Goal: Task Accomplishment & Management: Manage account settings

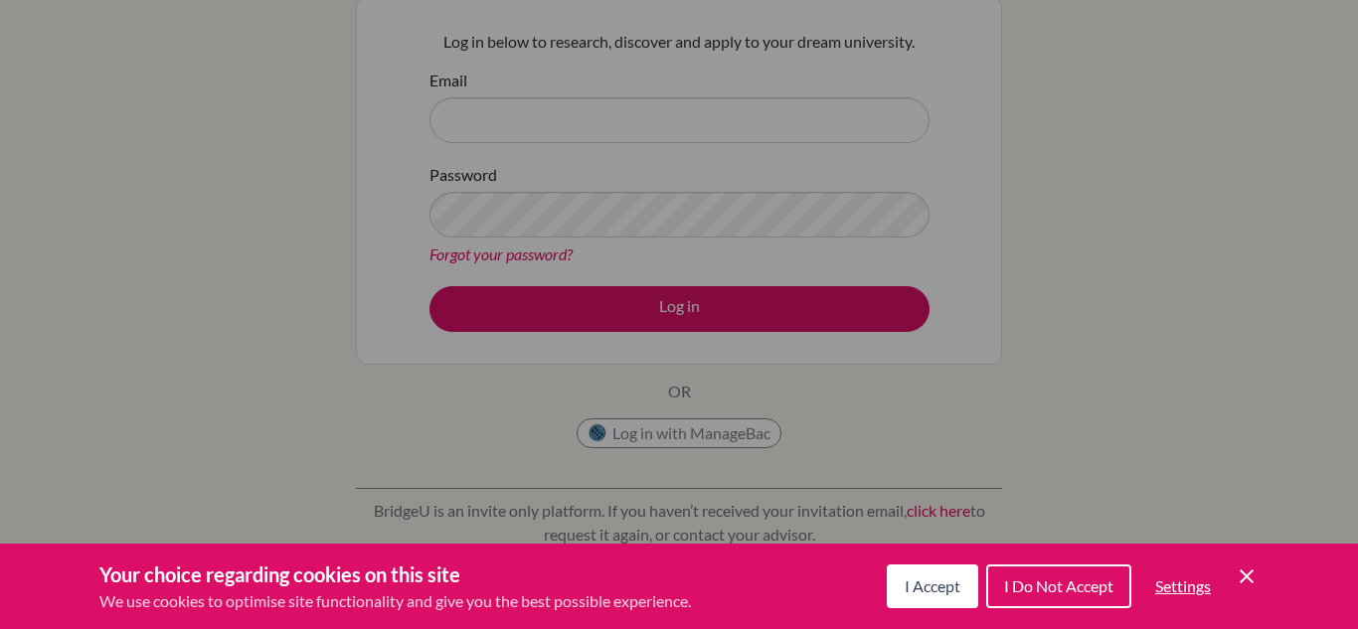
click at [891, 581] on button "I Accept" at bounding box center [932, 587] width 91 height 44
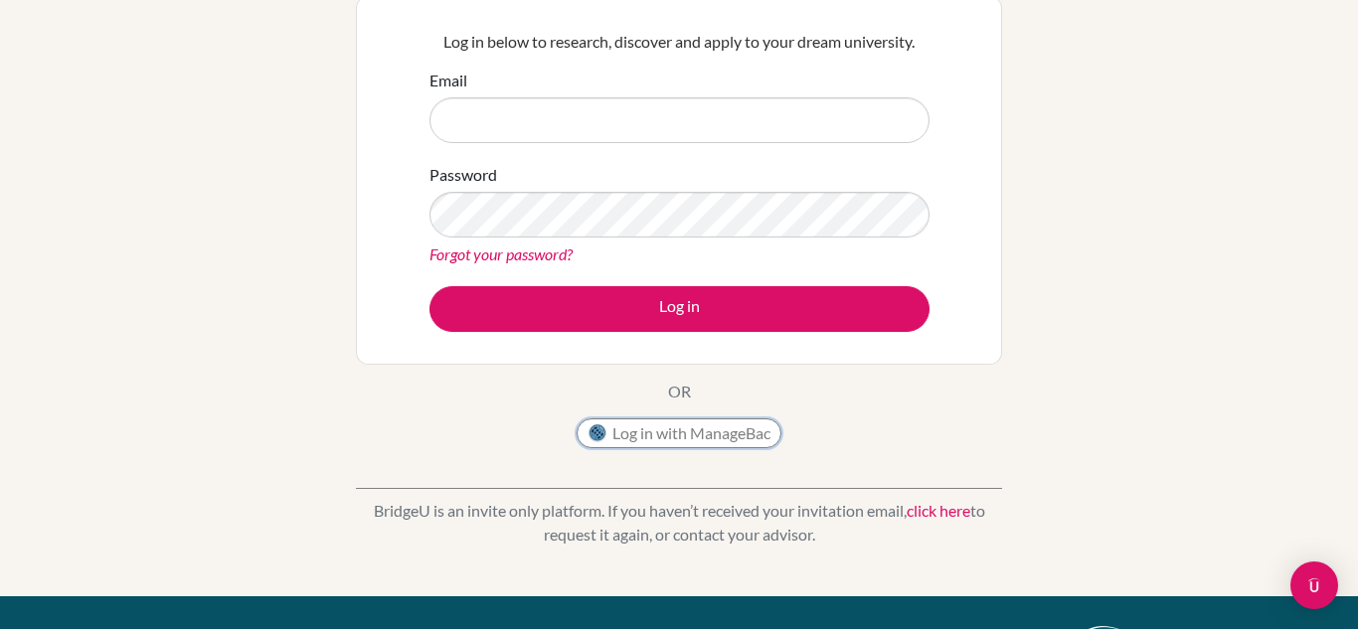
click at [717, 435] on button "Log in with ManageBac" at bounding box center [679, 433] width 205 height 30
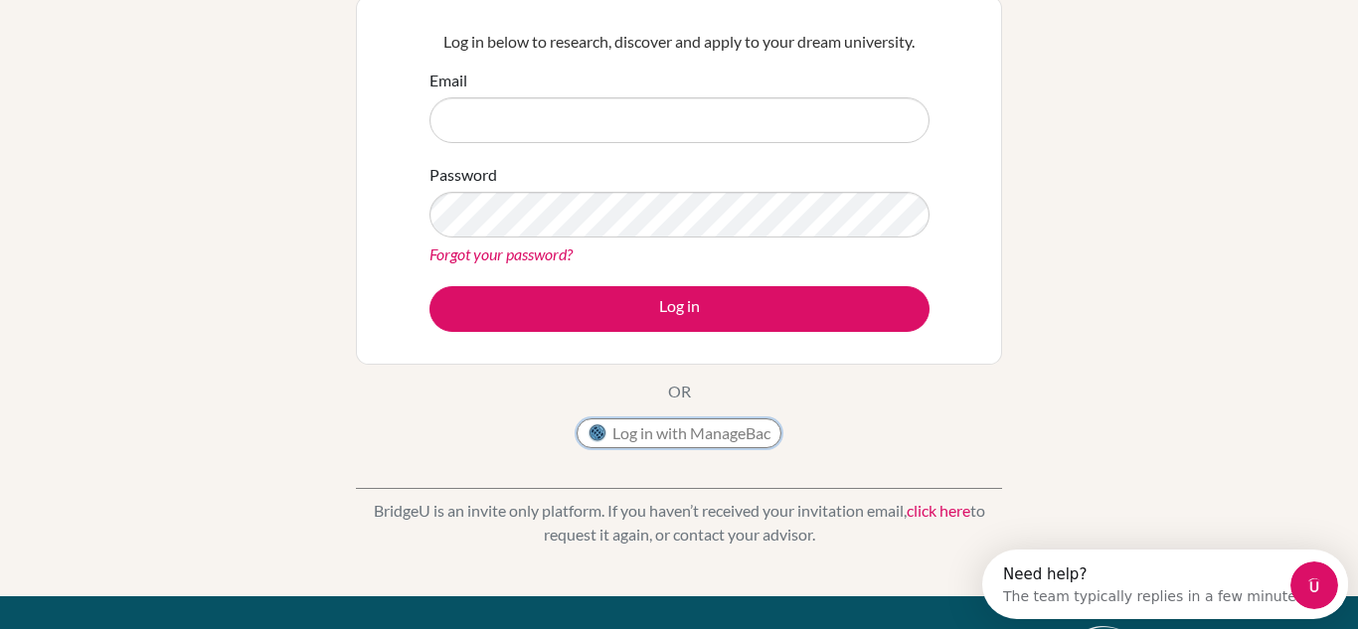
scroll to position [0, 0]
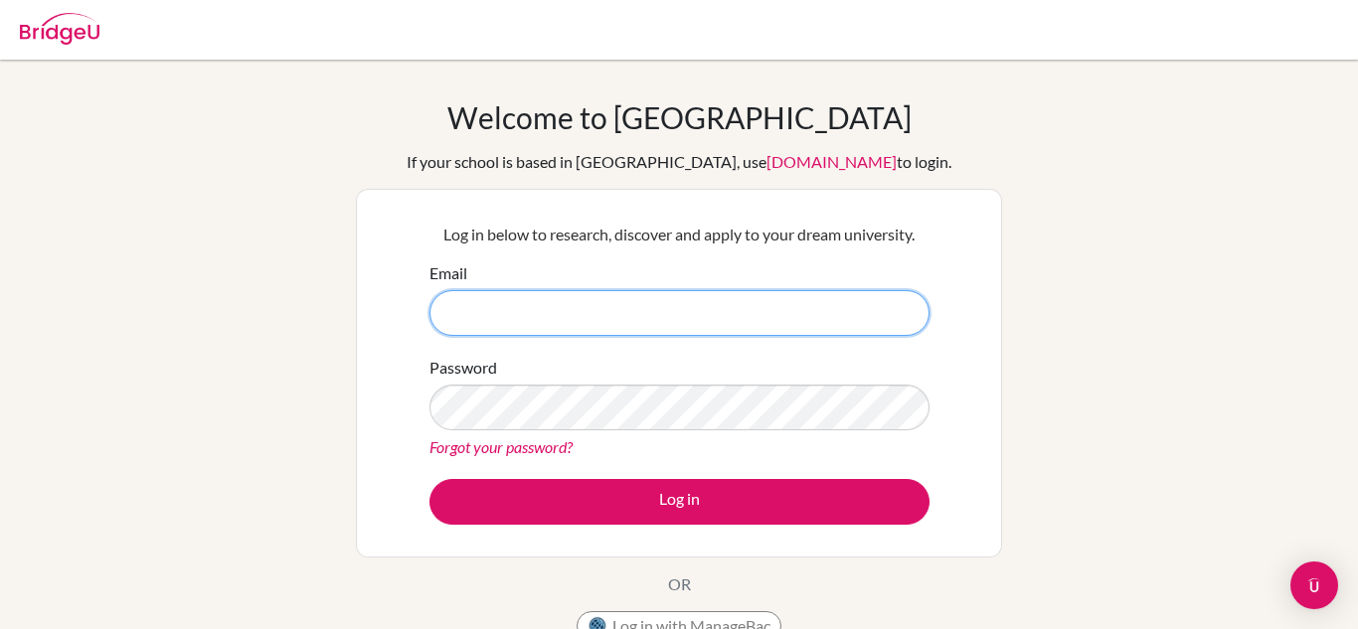
click at [579, 327] on input "Email" at bounding box center [679, 313] width 500 height 46
type input "[PERSON_NAME]."
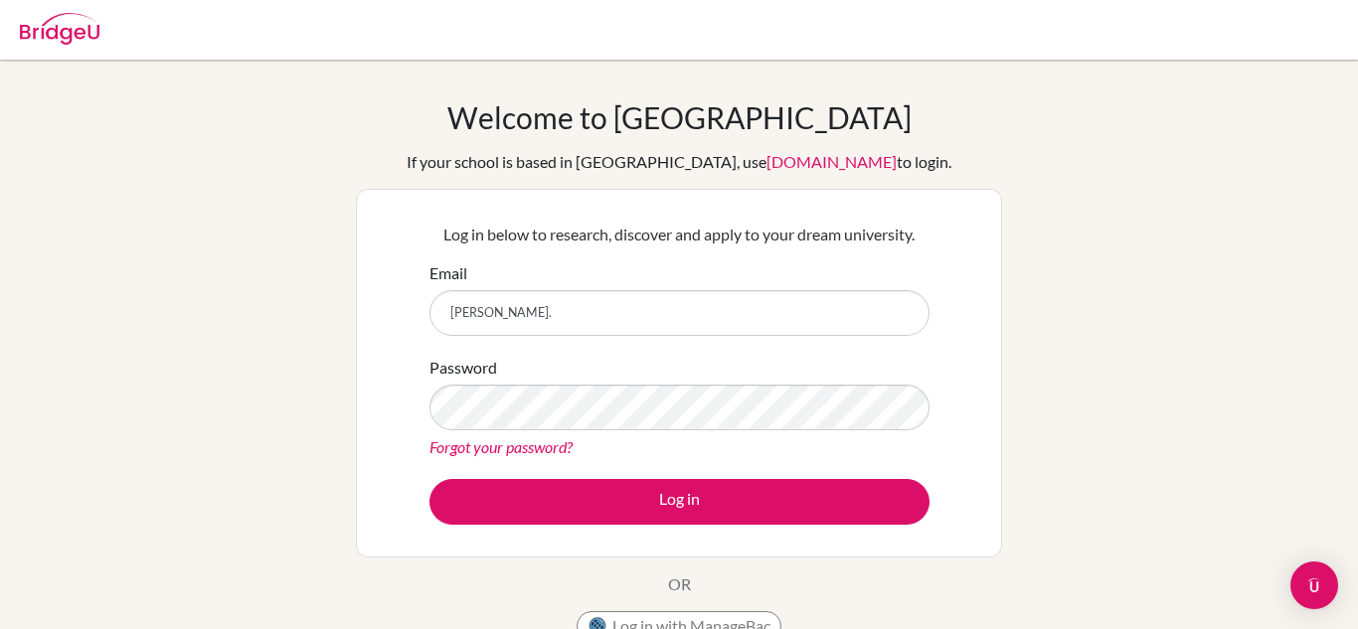
click at [467, 455] on link "Forgot your password?" at bounding box center [500, 446] width 143 height 19
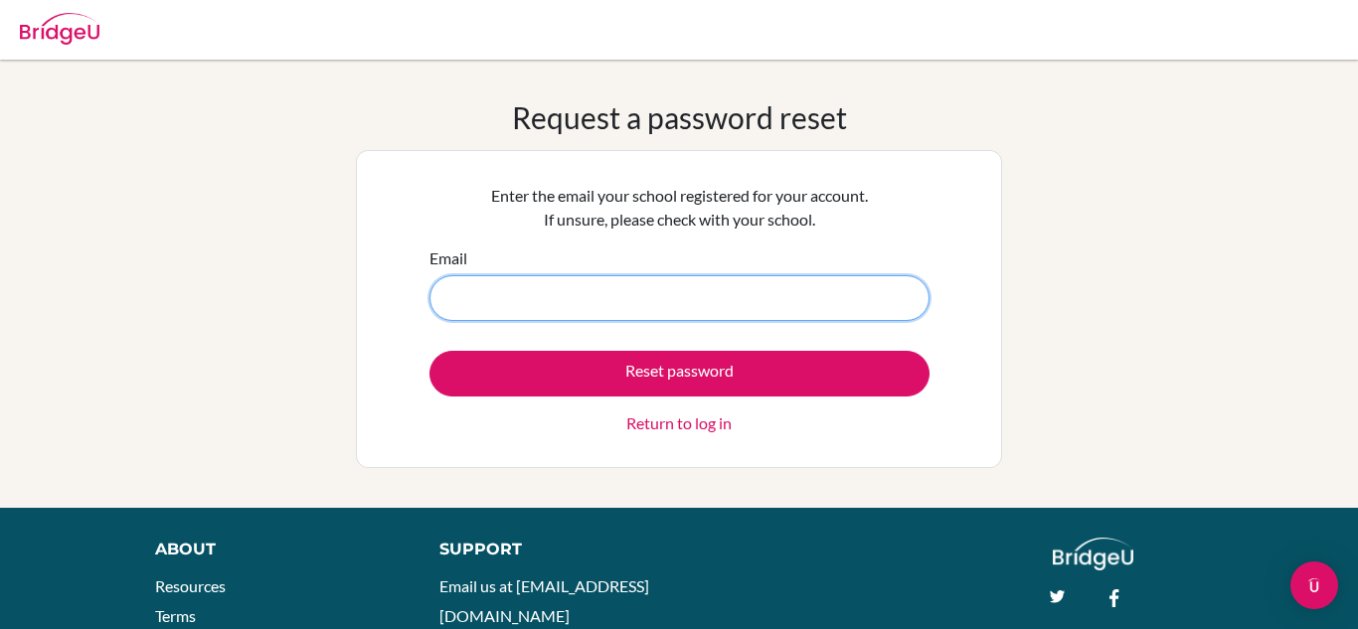
click at [569, 298] on input "Email" at bounding box center [679, 298] width 500 height 46
type input "s"
type input "[PERSON_NAME][EMAIL_ADDRESS][DOMAIN_NAME]"
click at [429, 351] on button "Reset password" at bounding box center [679, 374] width 500 height 46
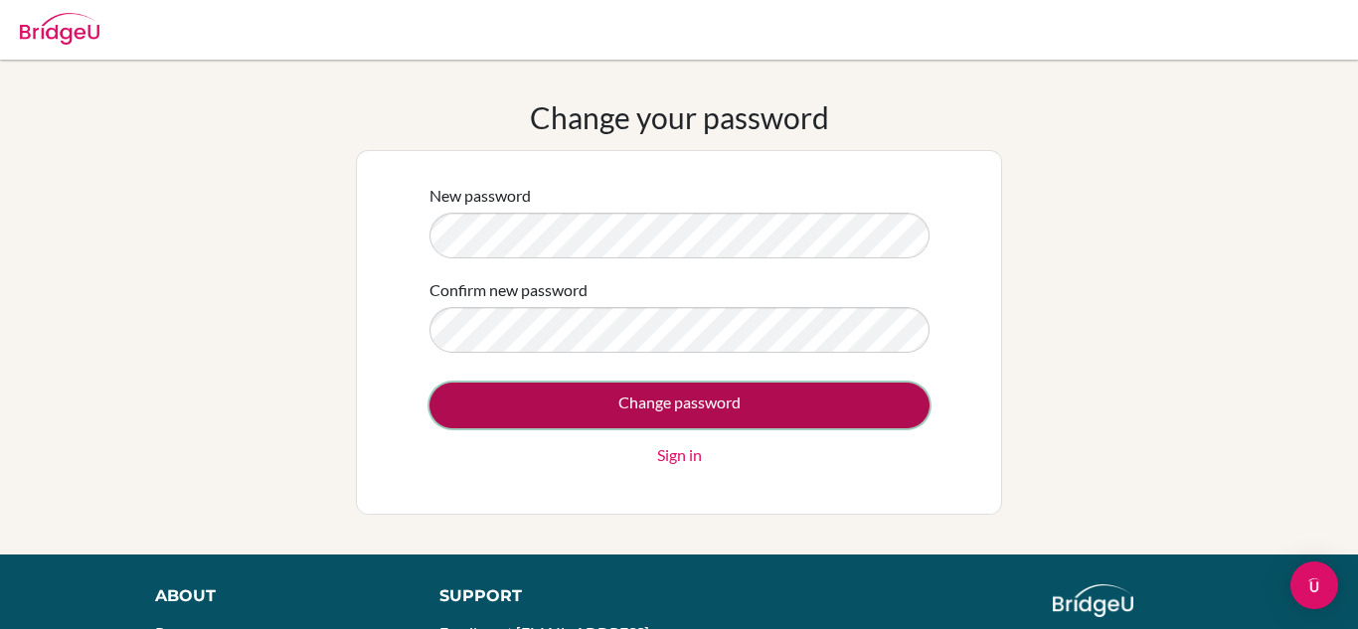
click at [520, 406] on input "Change password" at bounding box center [679, 406] width 500 height 46
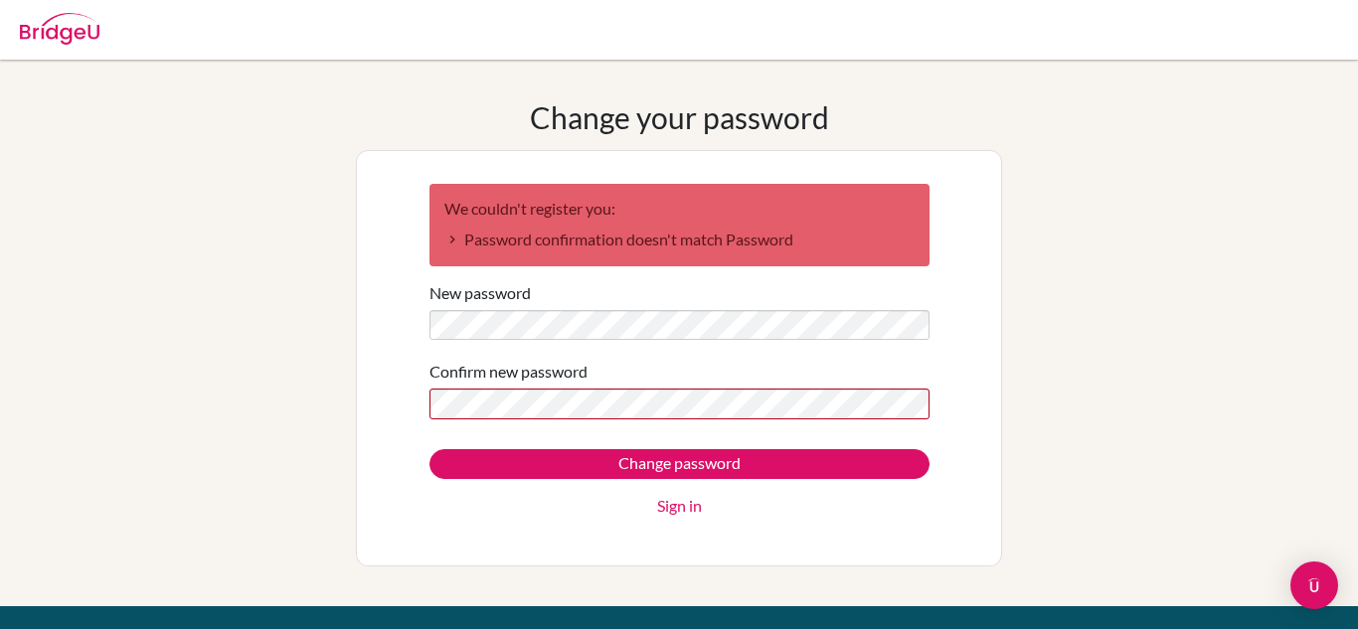
click at [550, 482] on div "Change password Sign in" at bounding box center [679, 483] width 500 height 69
click at [550, 479] on div "Change password Sign in" at bounding box center [679, 483] width 500 height 69
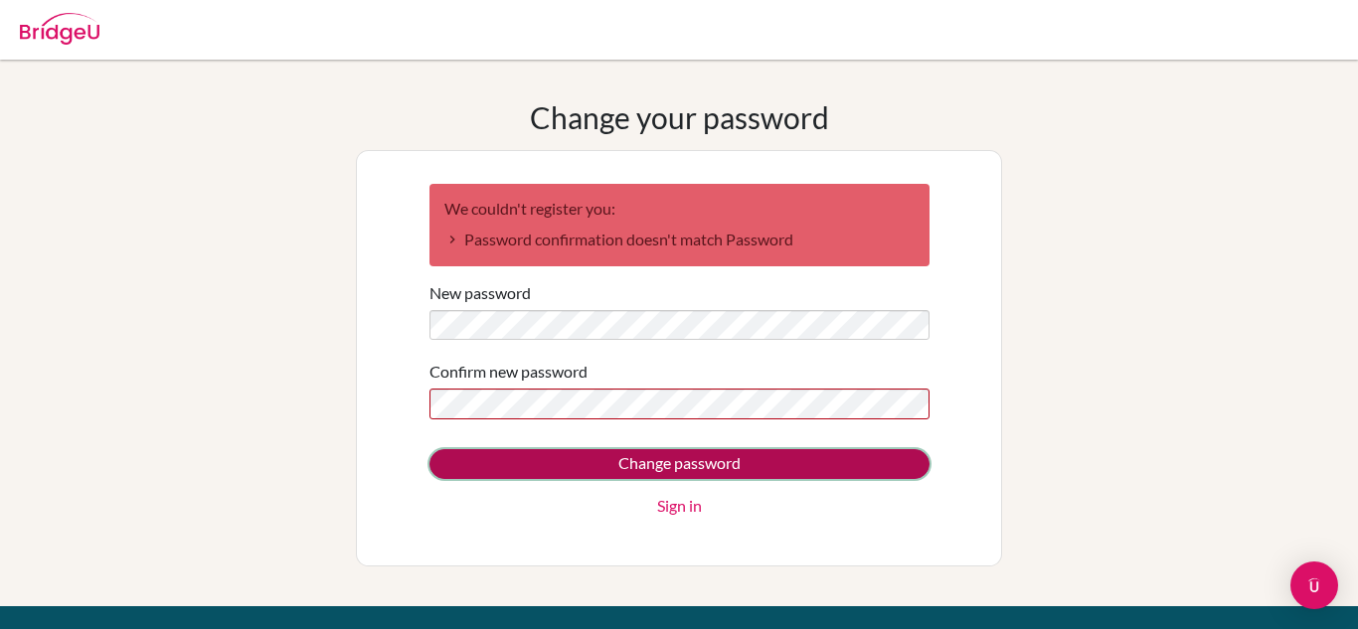
click at [547, 475] on input "Change password" at bounding box center [679, 464] width 500 height 30
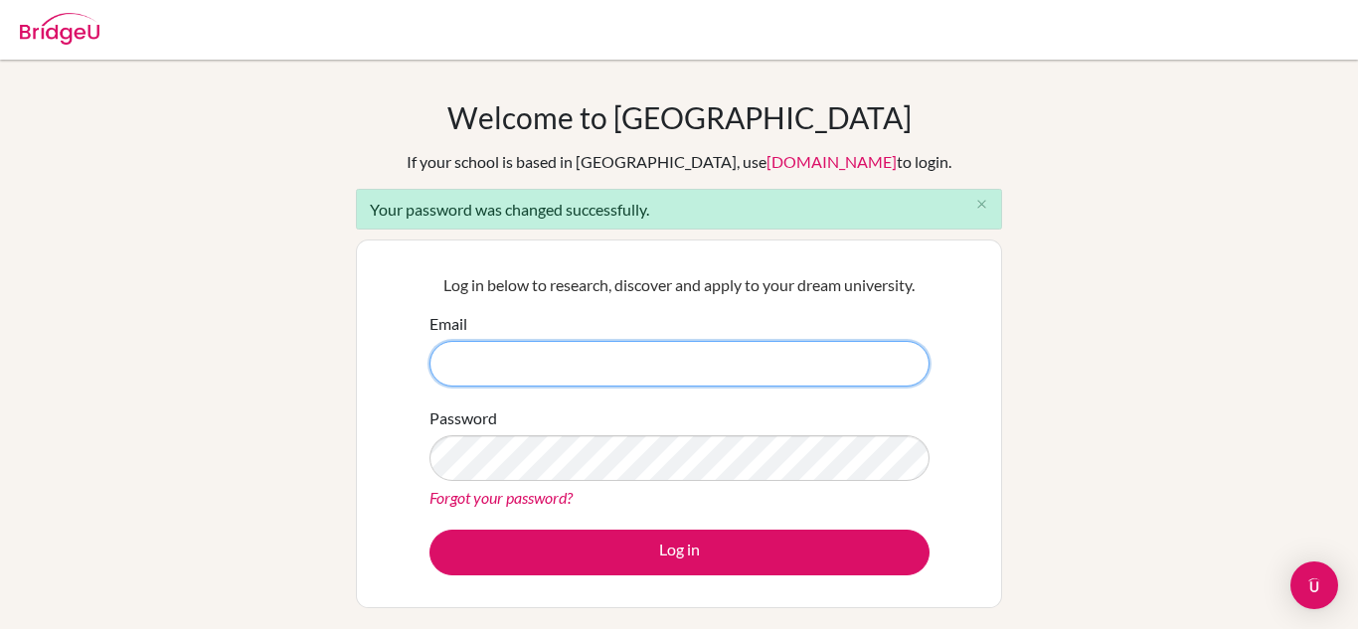
click at [520, 374] on input "Email" at bounding box center [679, 364] width 500 height 46
type input "william.kan@hkaa.edu.hk"
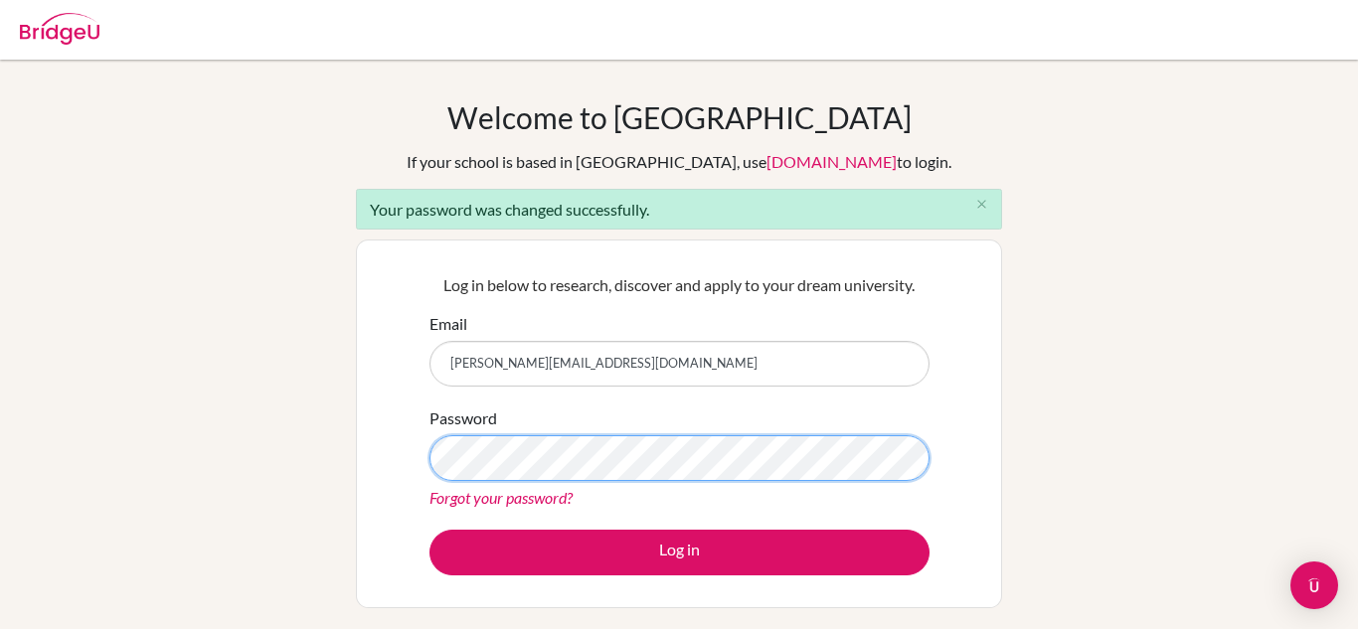
click at [429, 530] on button "Log in" at bounding box center [679, 553] width 500 height 46
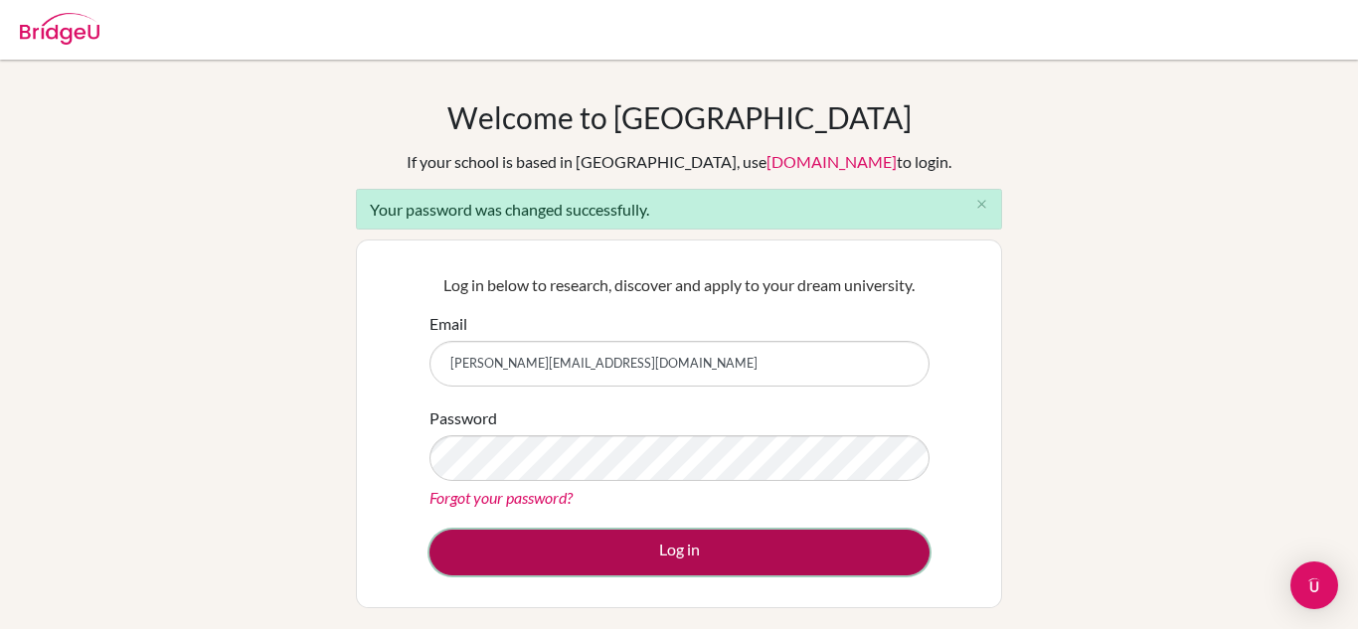
click at [834, 537] on button "Log in" at bounding box center [679, 553] width 500 height 46
